Goal: Information Seeking & Learning: Find specific fact

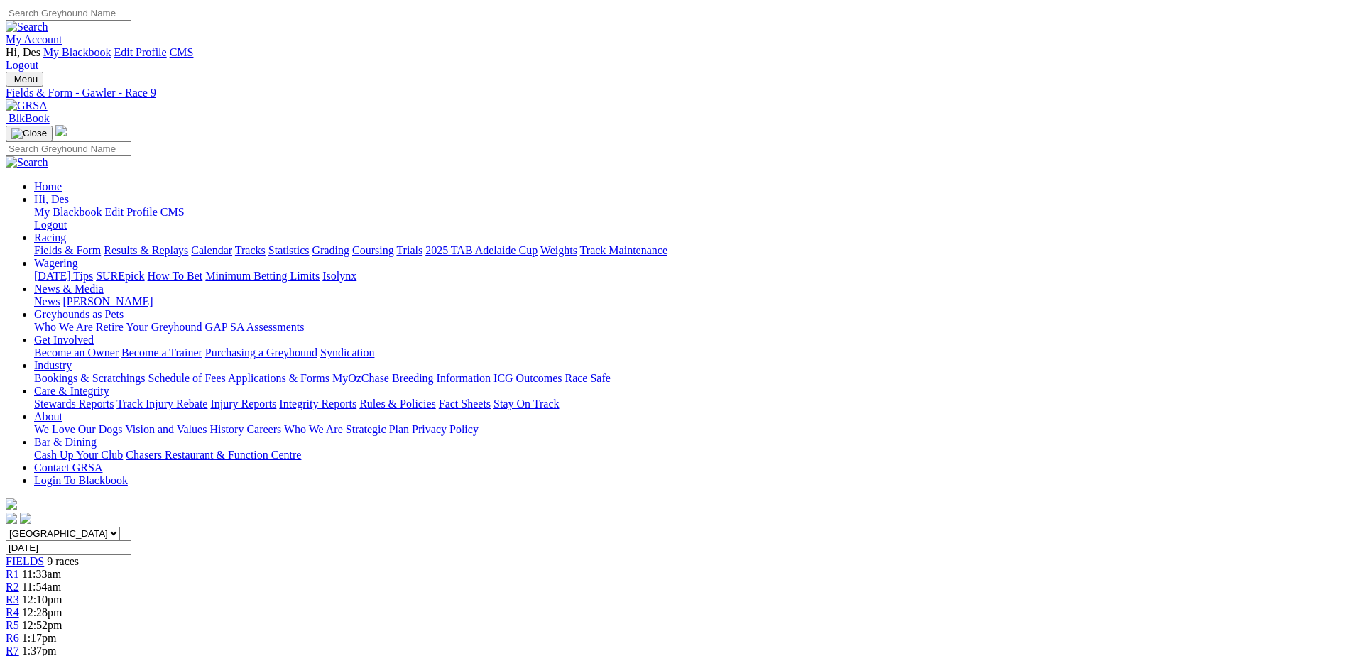
scroll to position [5396, 0]
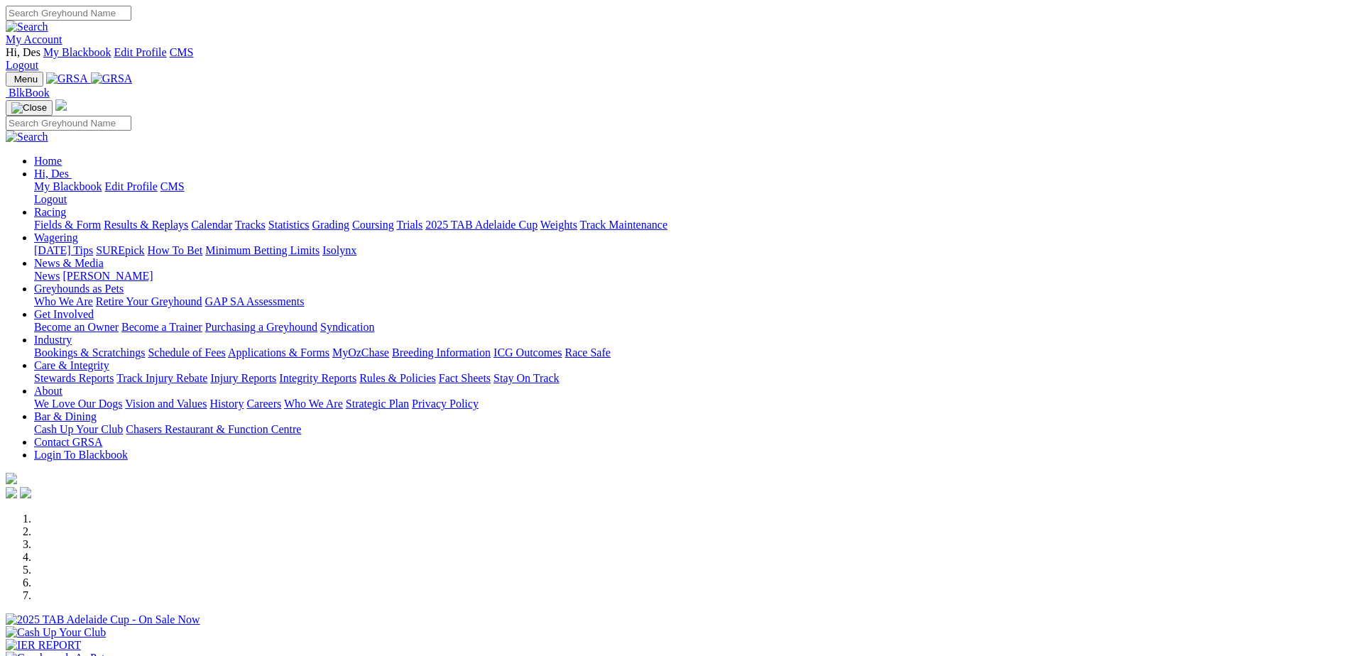
click at [66, 206] on link "Racing" at bounding box center [50, 212] width 32 height 12
click at [188, 219] on link "Results & Replays" at bounding box center [146, 225] width 84 height 12
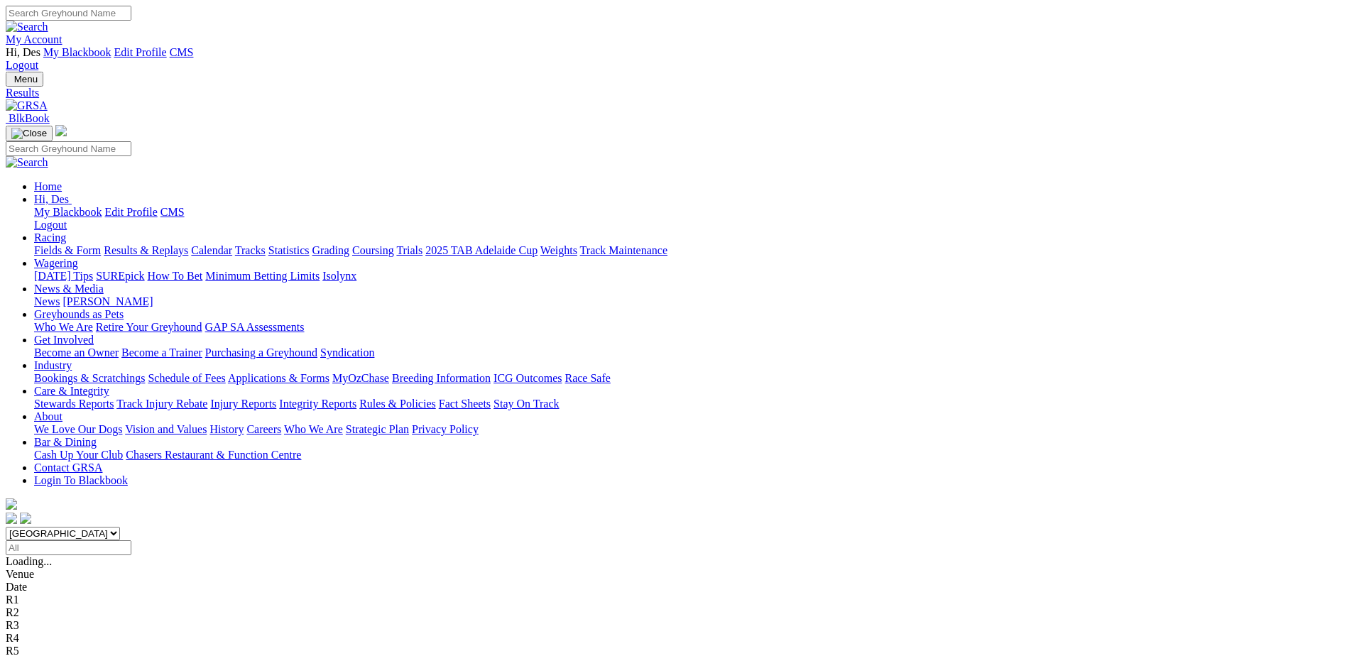
click at [131, 540] on input "Select date" at bounding box center [69, 547] width 126 height 15
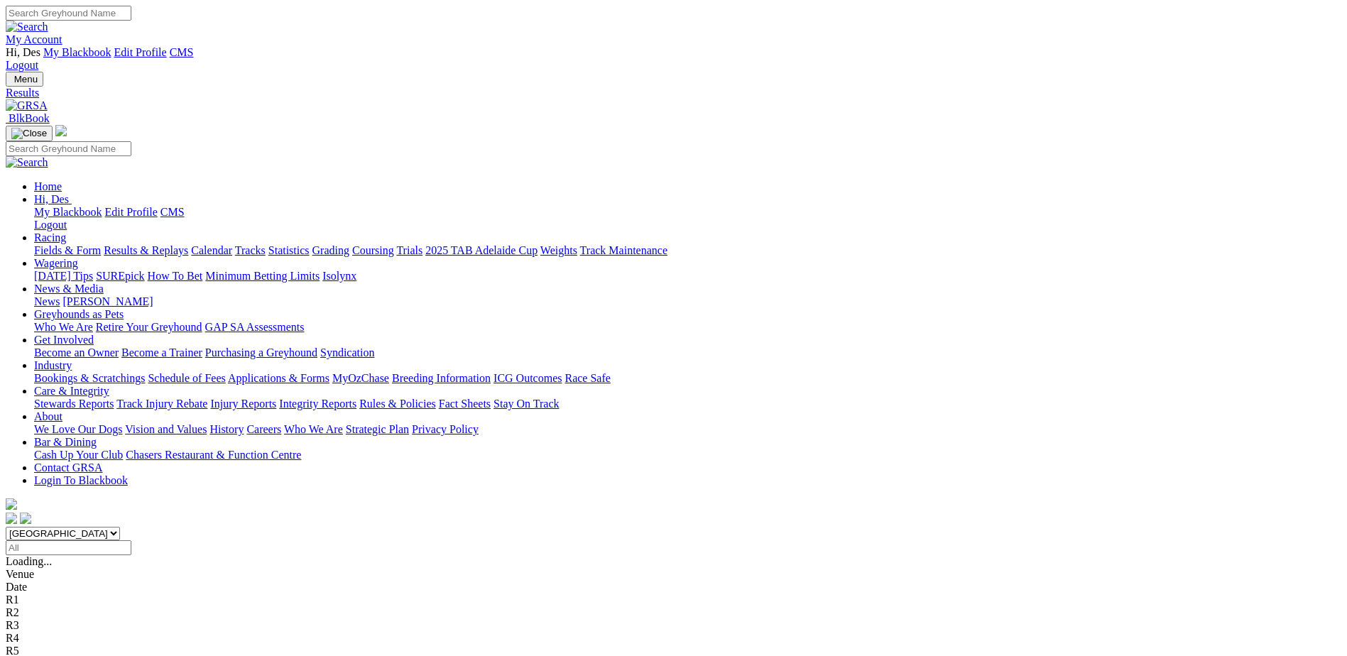
type input "[DATE]"
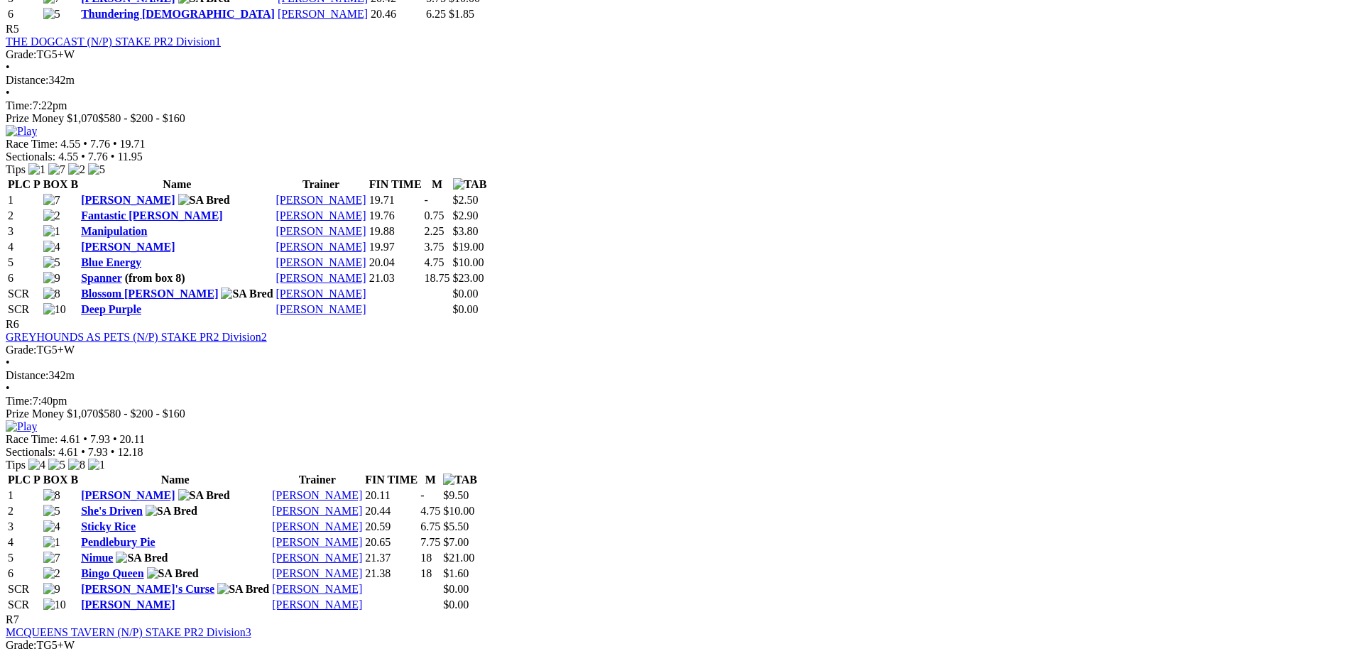
scroll to position [1846, 0]
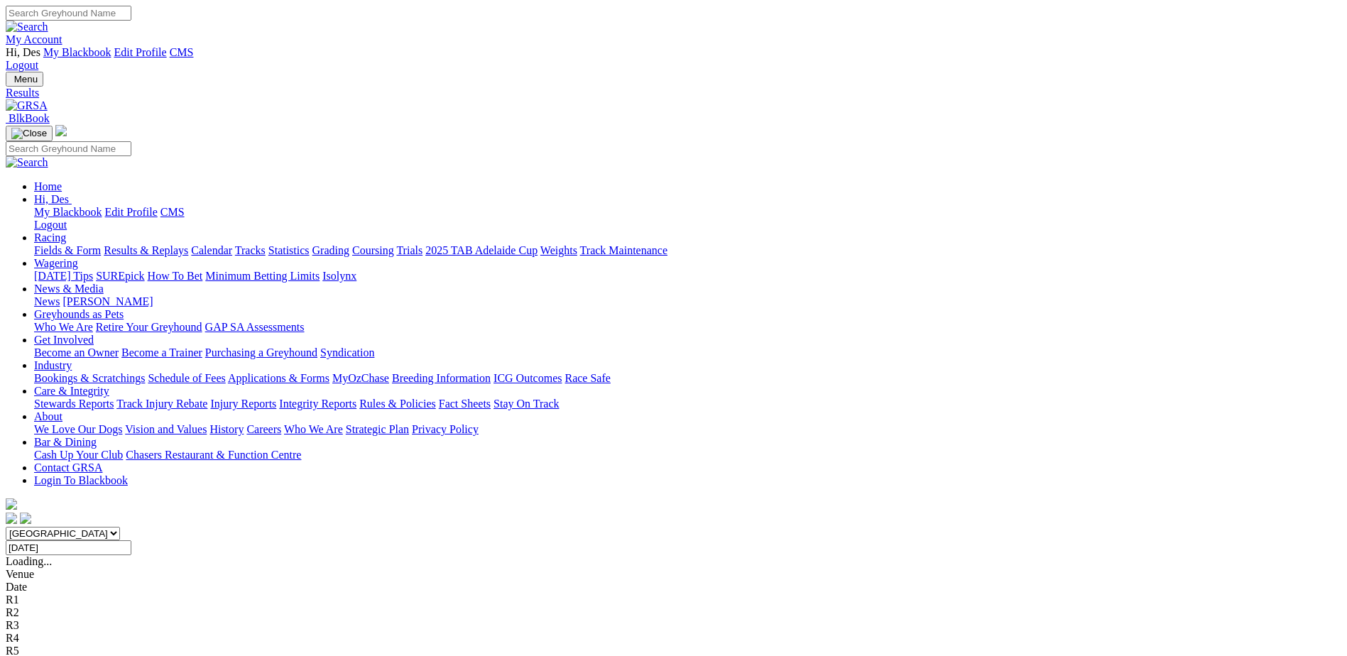
click at [131, 11] on input "Search" at bounding box center [69, 13] width 126 height 15
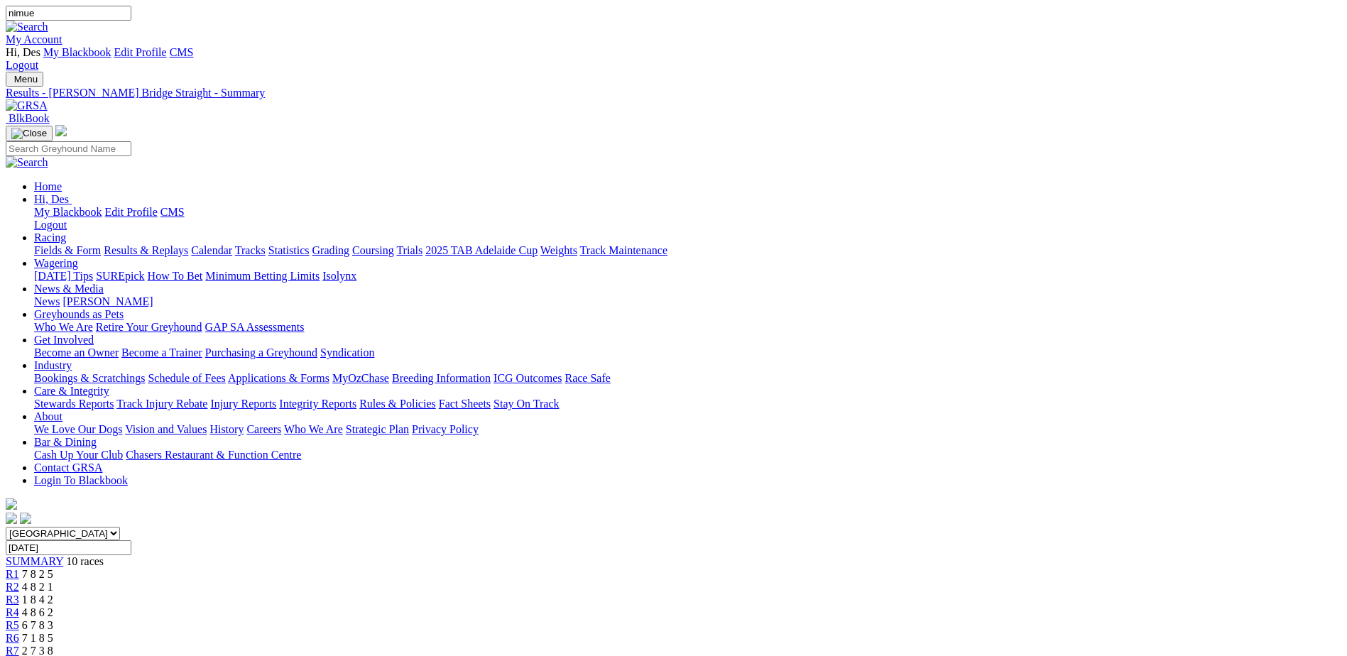
type input "nimue"
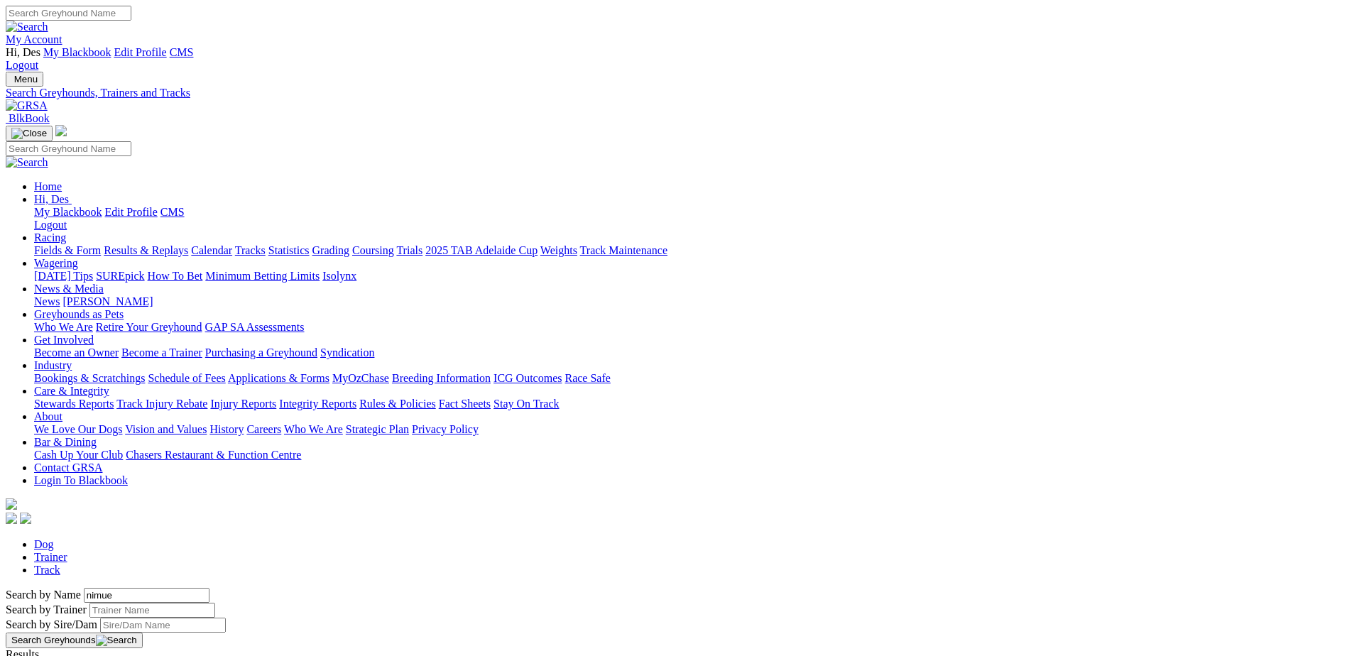
click at [37, 655] on link "Nimue" at bounding box center [21, 667] width 31 height 12
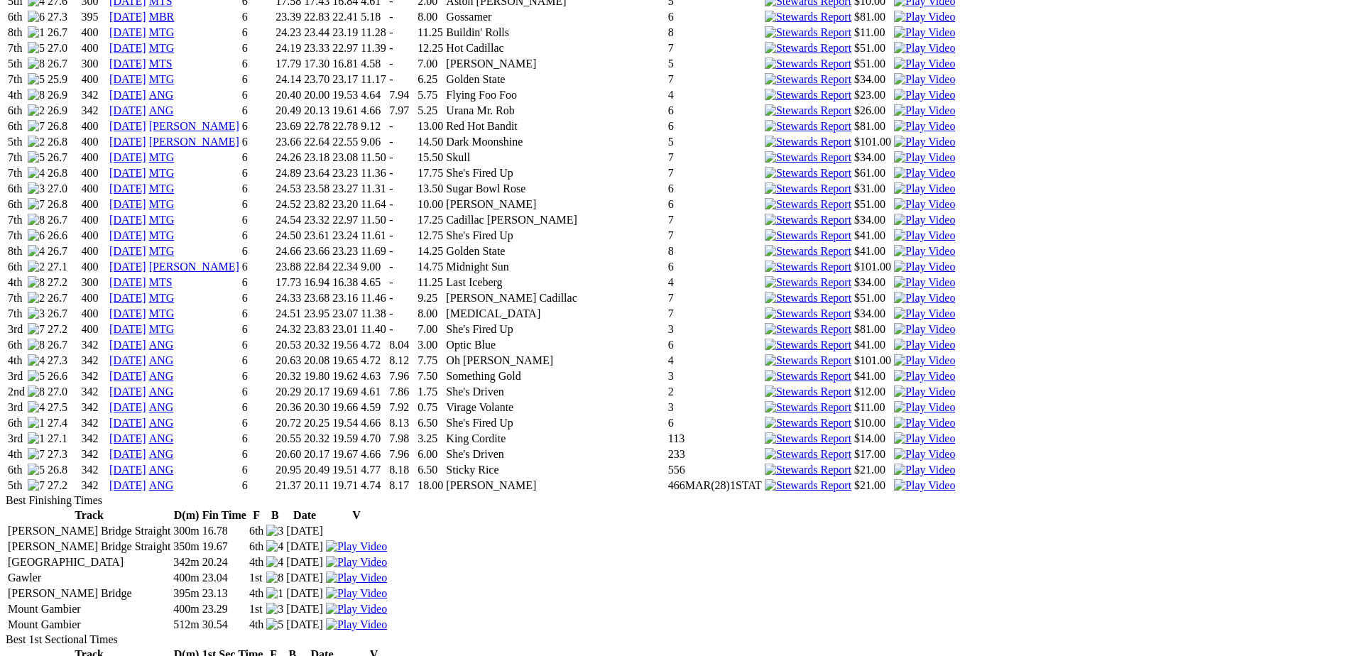
scroll to position [2201, 0]
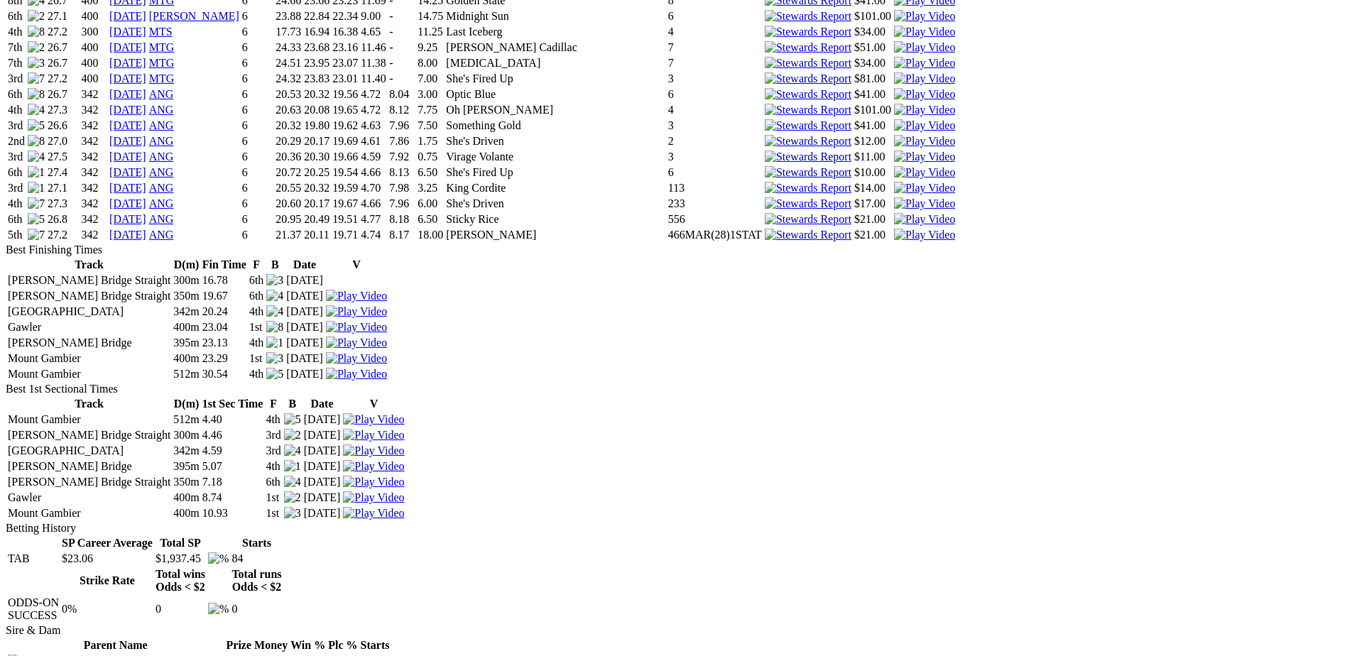
click at [146, 229] on link "08 Apr 25" at bounding box center [127, 235] width 37 height 12
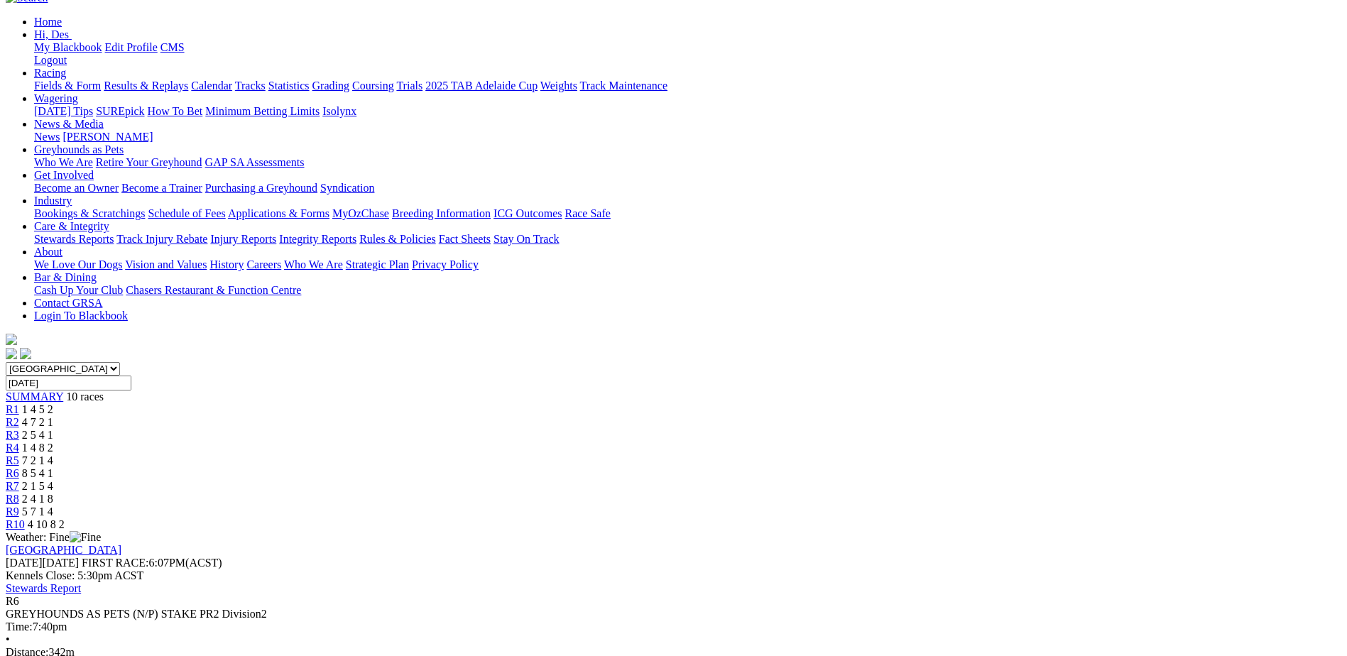
scroll to position [142, 0]
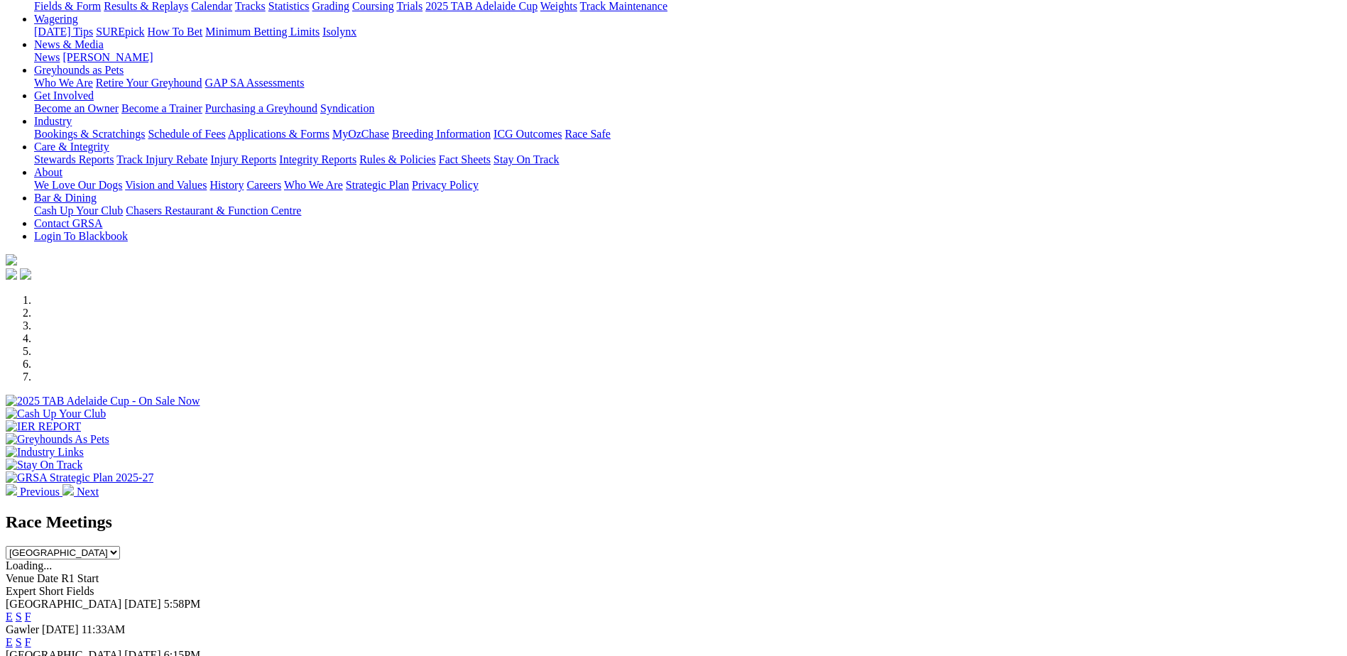
scroll to position [284, 0]
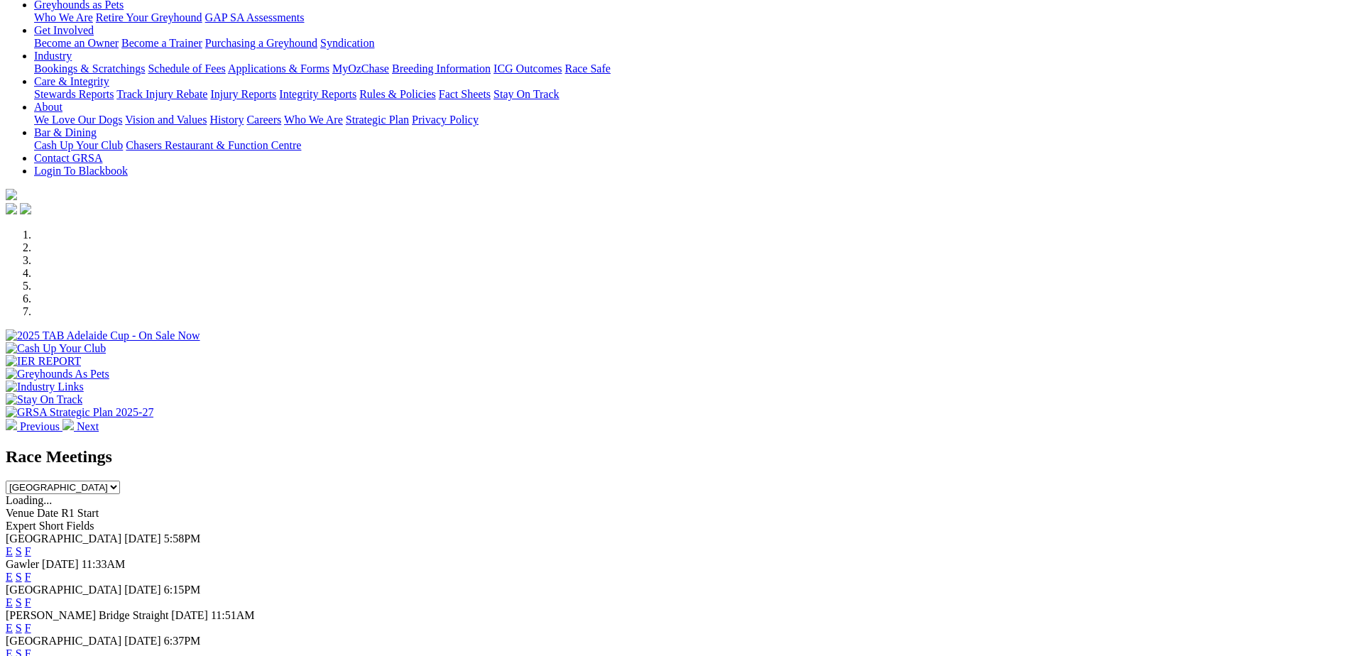
click at [31, 571] on link "F" at bounding box center [28, 577] width 6 height 12
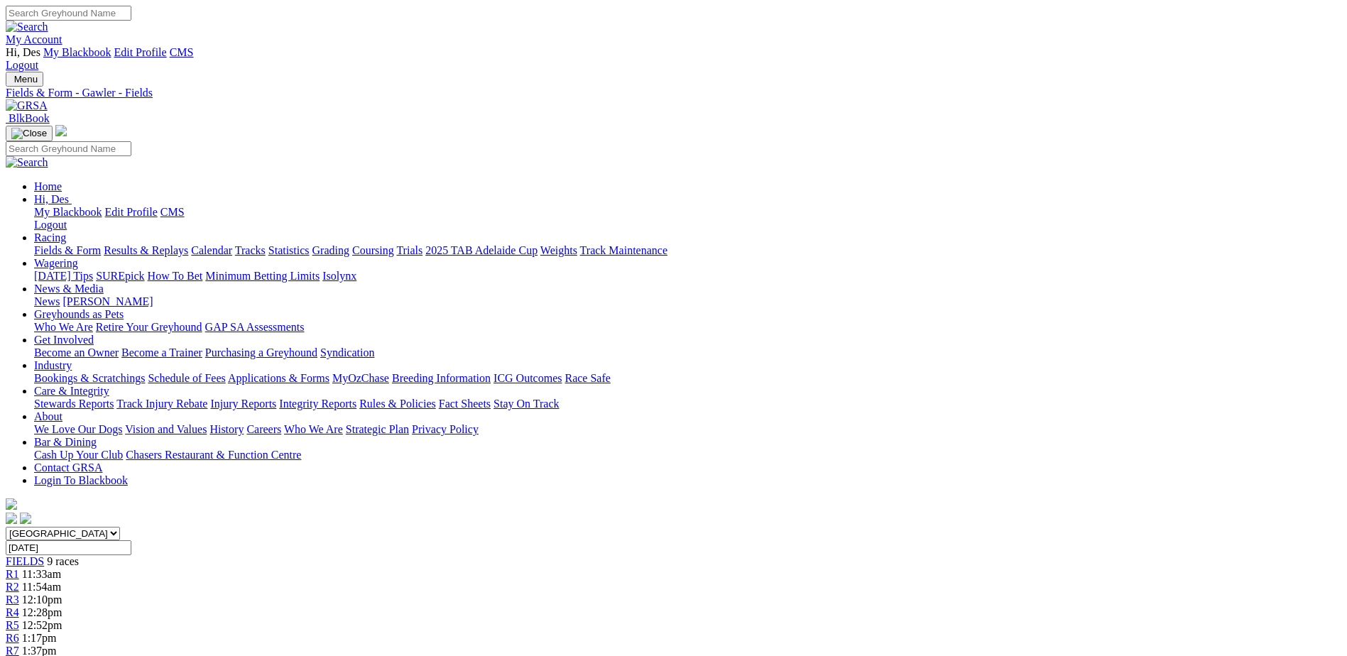
click at [188, 244] on link "Results & Replays" at bounding box center [146, 250] width 84 height 12
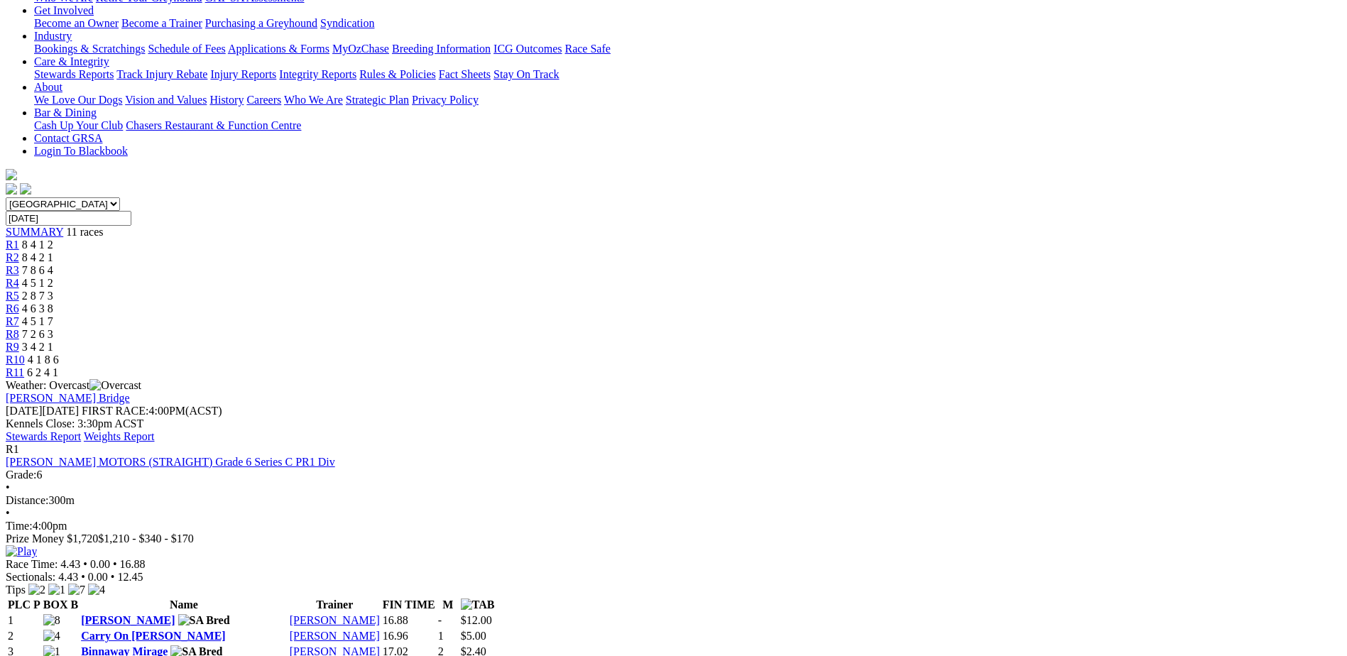
scroll to position [355, 0]
